Goal: Task Accomplishment & Management: Manage account settings

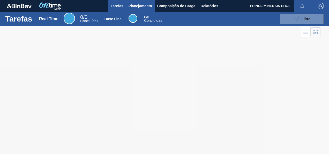
click at [135, 7] on span "Planejamento" at bounding box center [141, 6] width 24 height 6
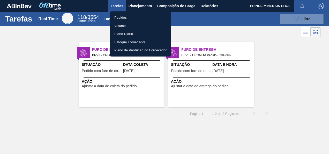
click at [123, 18] on li "Pedidos" at bounding box center [140, 17] width 61 height 8
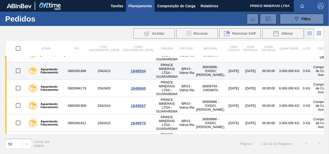
scroll to position [69, 0]
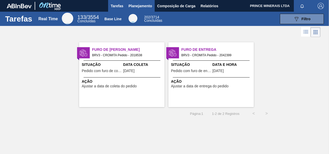
click at [139, 5] on span "Planejamento" at bounding box center [141, 6] width 24 height 6
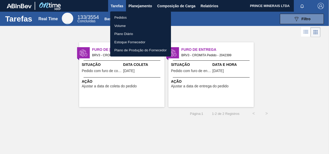
click at [125, 16] on li "Pedidos" at bounding box center [140, 17] width 61 height 8
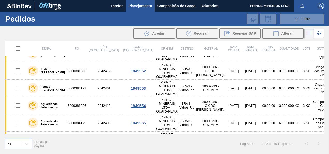
scroll to position [69, 0]
